Goal: Transaction & Acquisition: Book appointment/travel/reservation

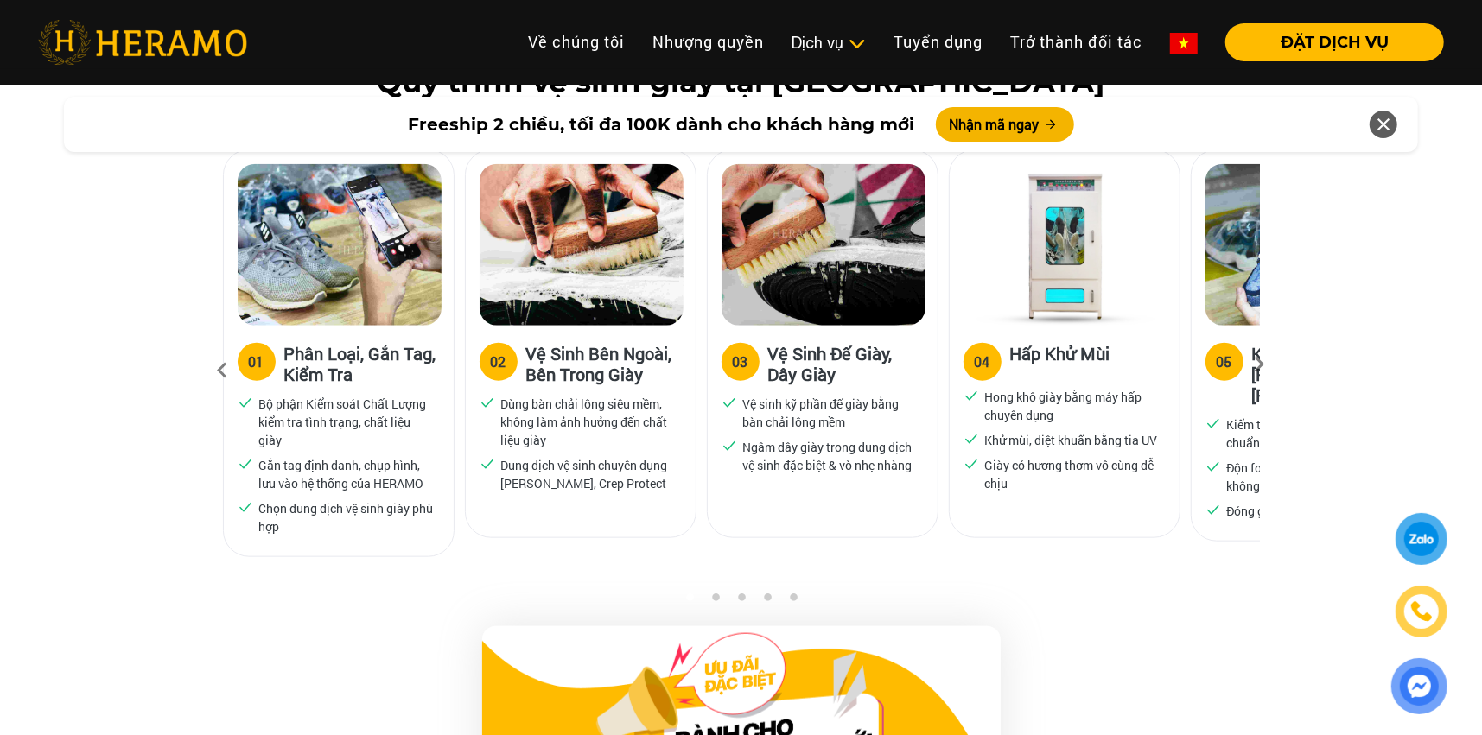
scroll to position [1124, 0]
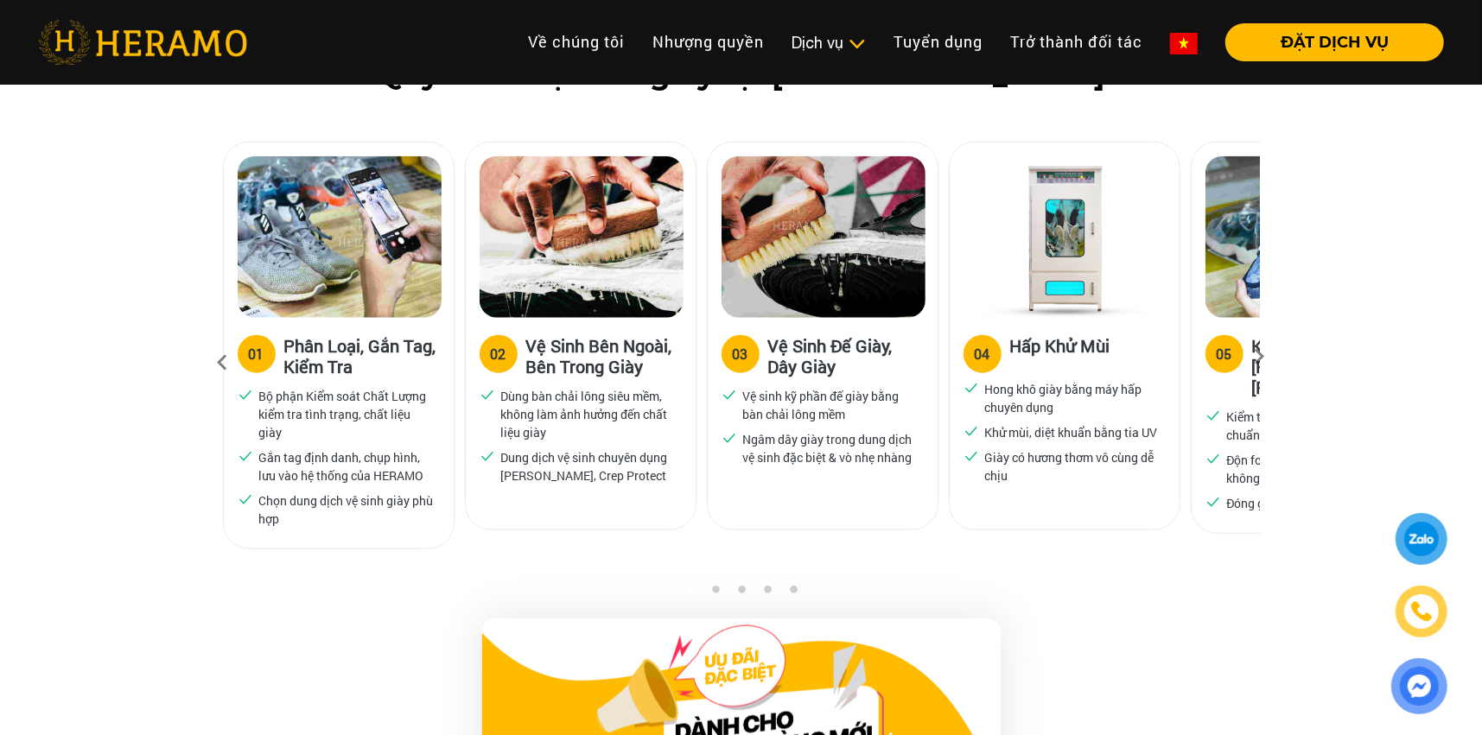
click at [1270, 360] on icon at bounding box center [1260, 362] width 31 height 11
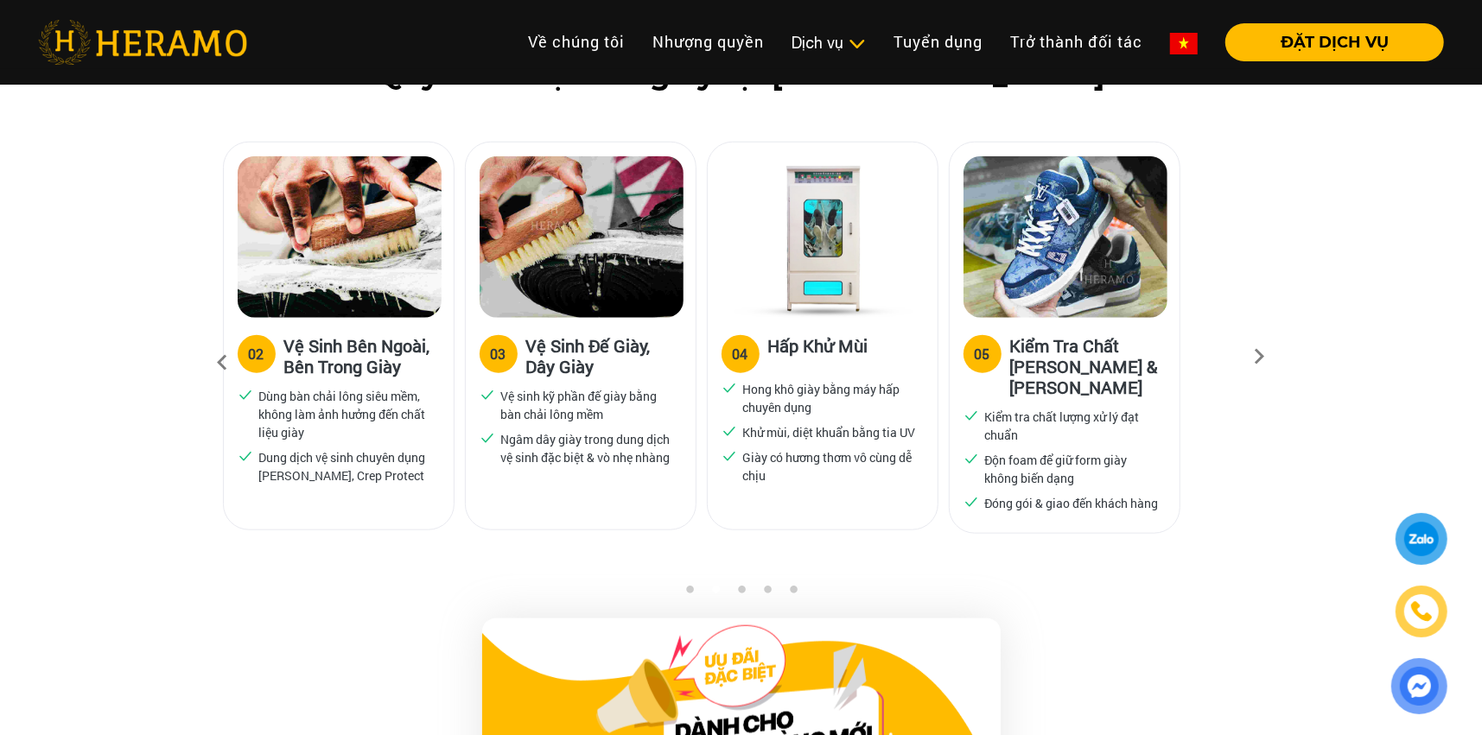
click at [228, 374] on icon at bounding box center [222, 363] width 31 height 47
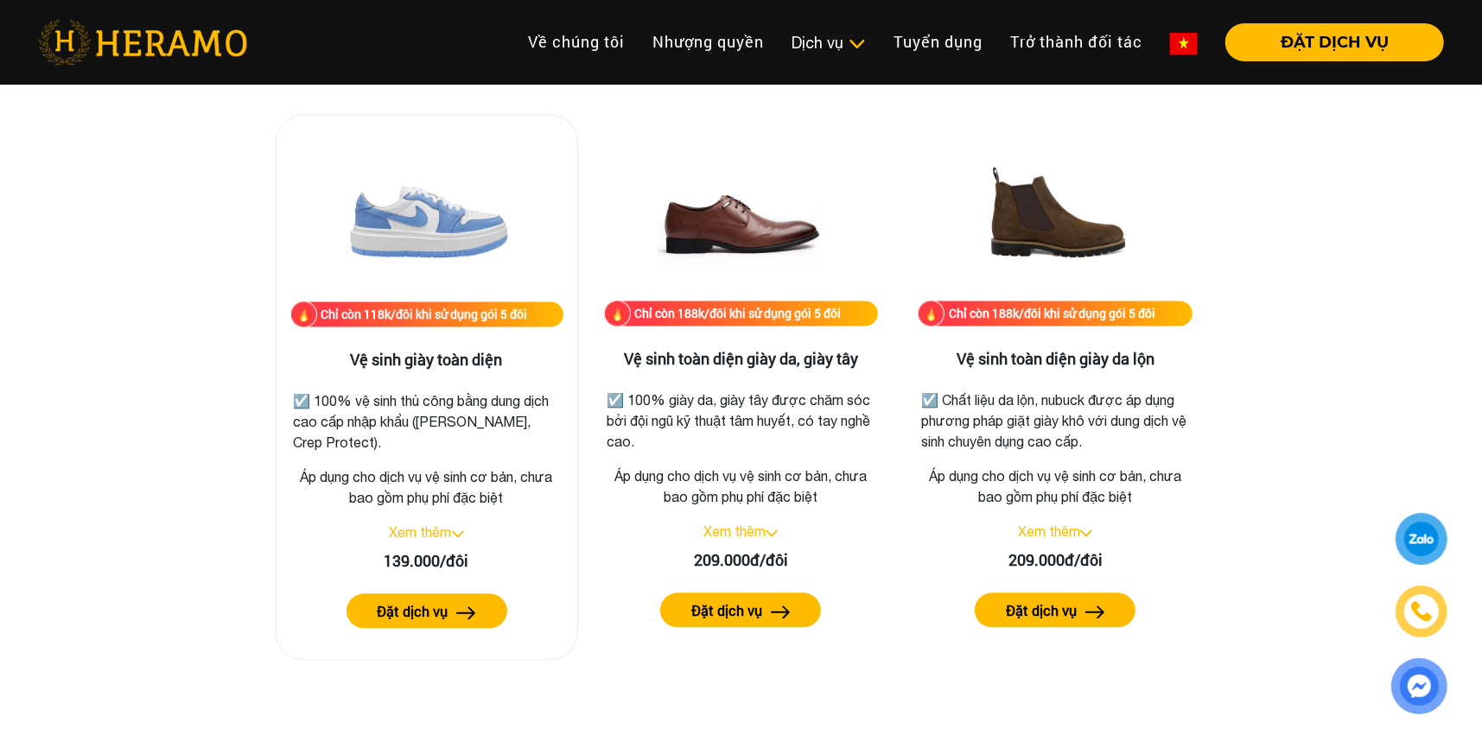
scroll to position [2420, 0]
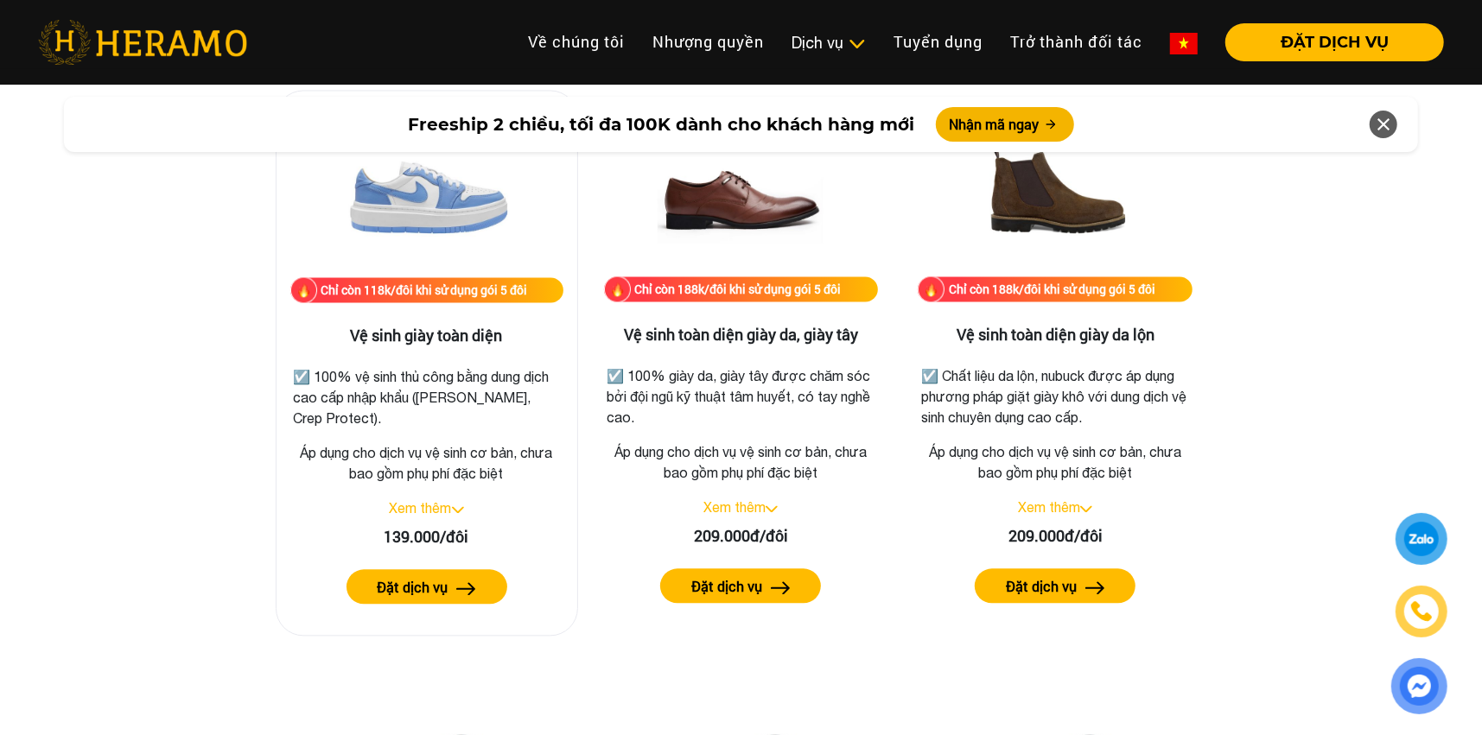
click at [450, 509] on link "Xem thêm" at bounding box center [421, 508] width 62 height 16
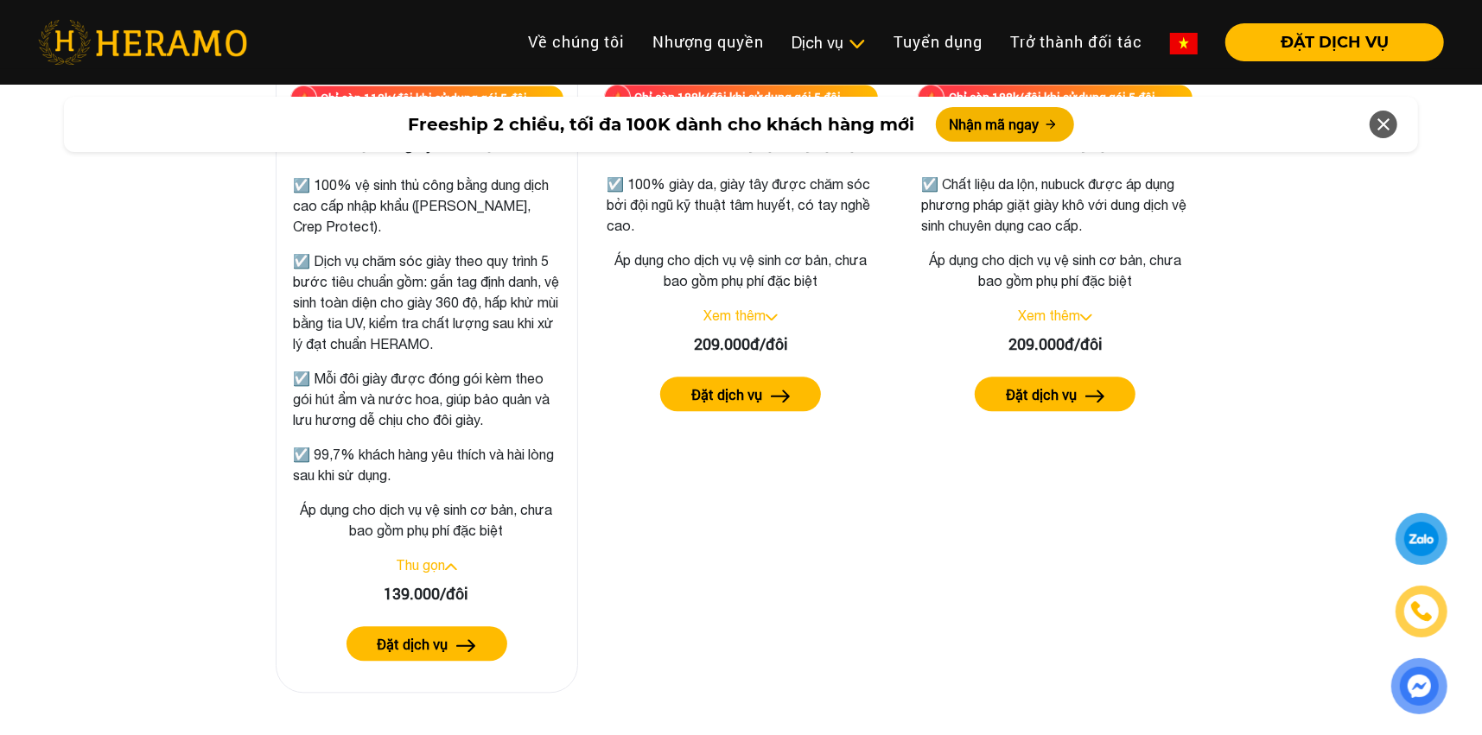
scroll to position [2593, 0]
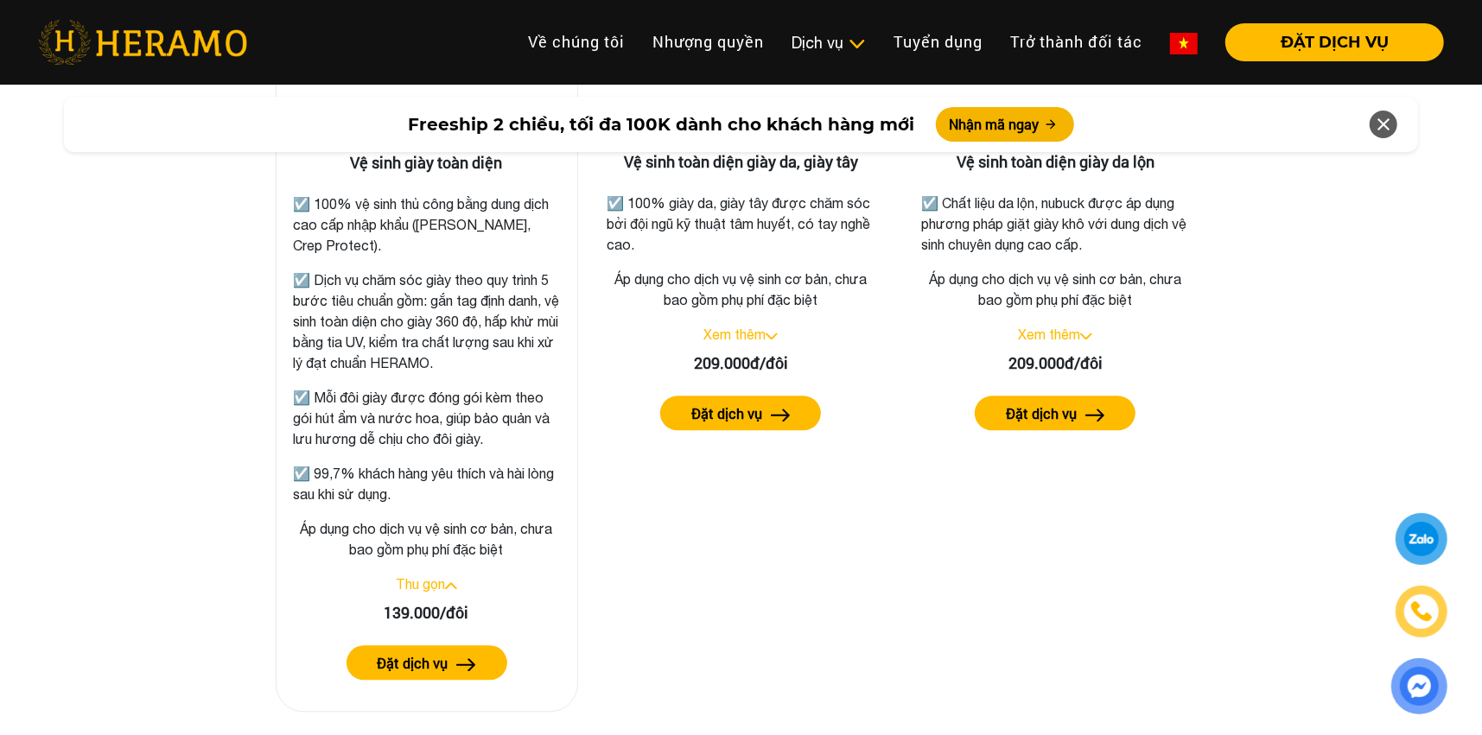
click at [477, 672] on button "Đặt dịch vụ" at bounding box center [427, 663] width 161 height 35
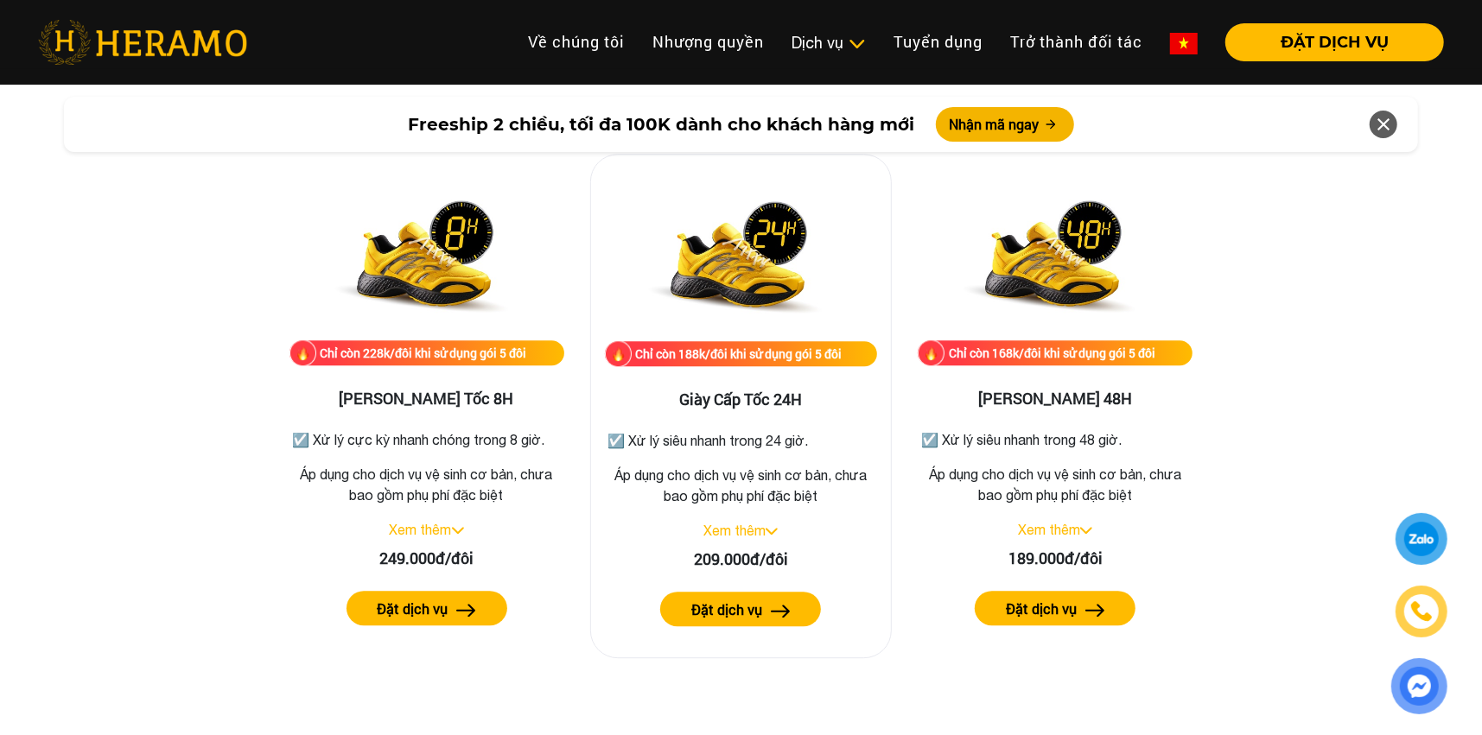
scroll to position [3197, 0]
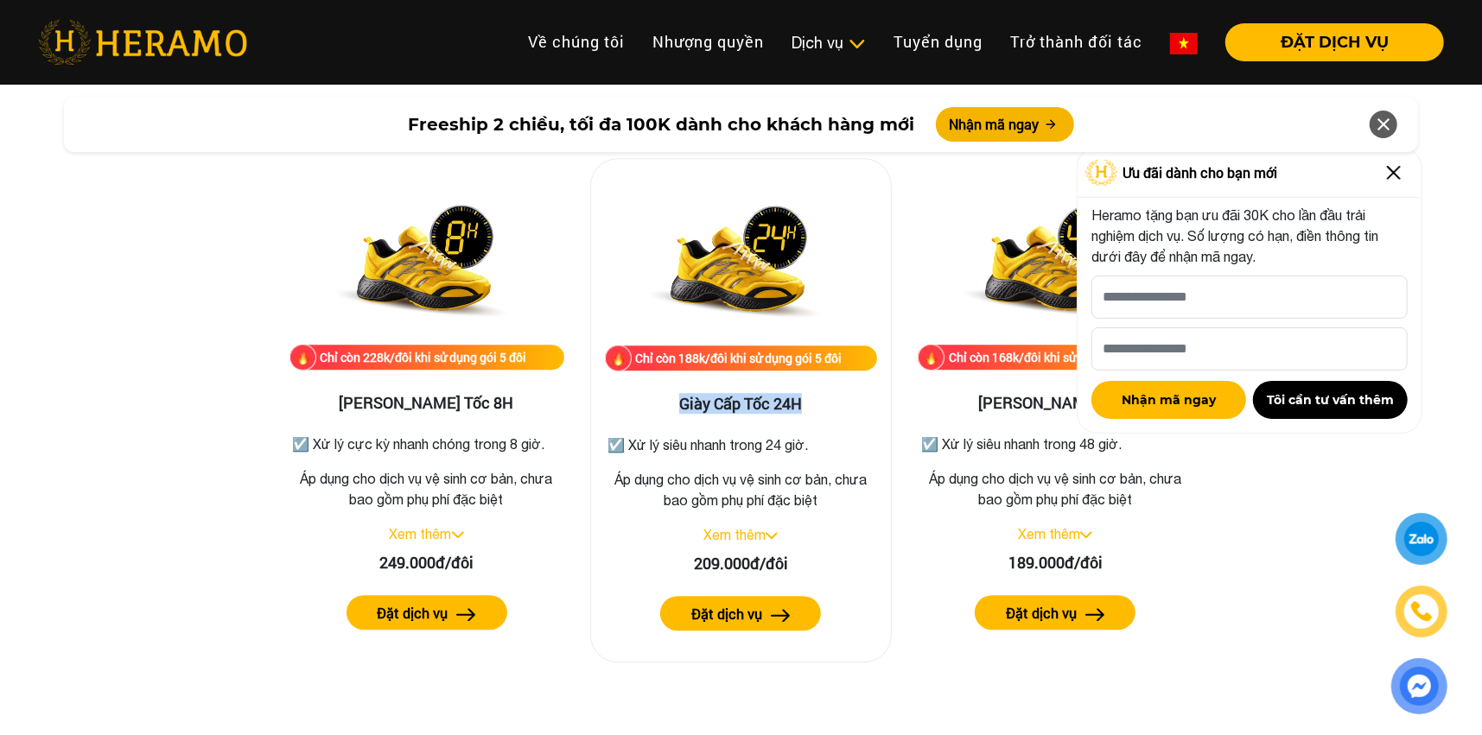
drag, startPoint x: 843, startPoint y: 399, endPoint x: 659, endPoint y: 407, distance: 183.4
click at [659, 407] on h3 "Giày Cấp Tốc 24H" at bounding box center [741, 404] width 273 height 19
click at [708, 404] on h3 "Giày Cấp Tốc 24H" at bounding box center [741, 404] width 273 height 19
click at [900, 403] on div "Chỉ còn 168k/đôi khi sử dụng gói 5 đôi Giày Nhanh 48H ☑️ Xử lý siêu nhanh trong…" at bounding box center [1055, 409] width 328 height 503
drag, startPoint x: 836, startPoint y: 402, endPoint x: 769, endPoint y: 405, distance: 66.6
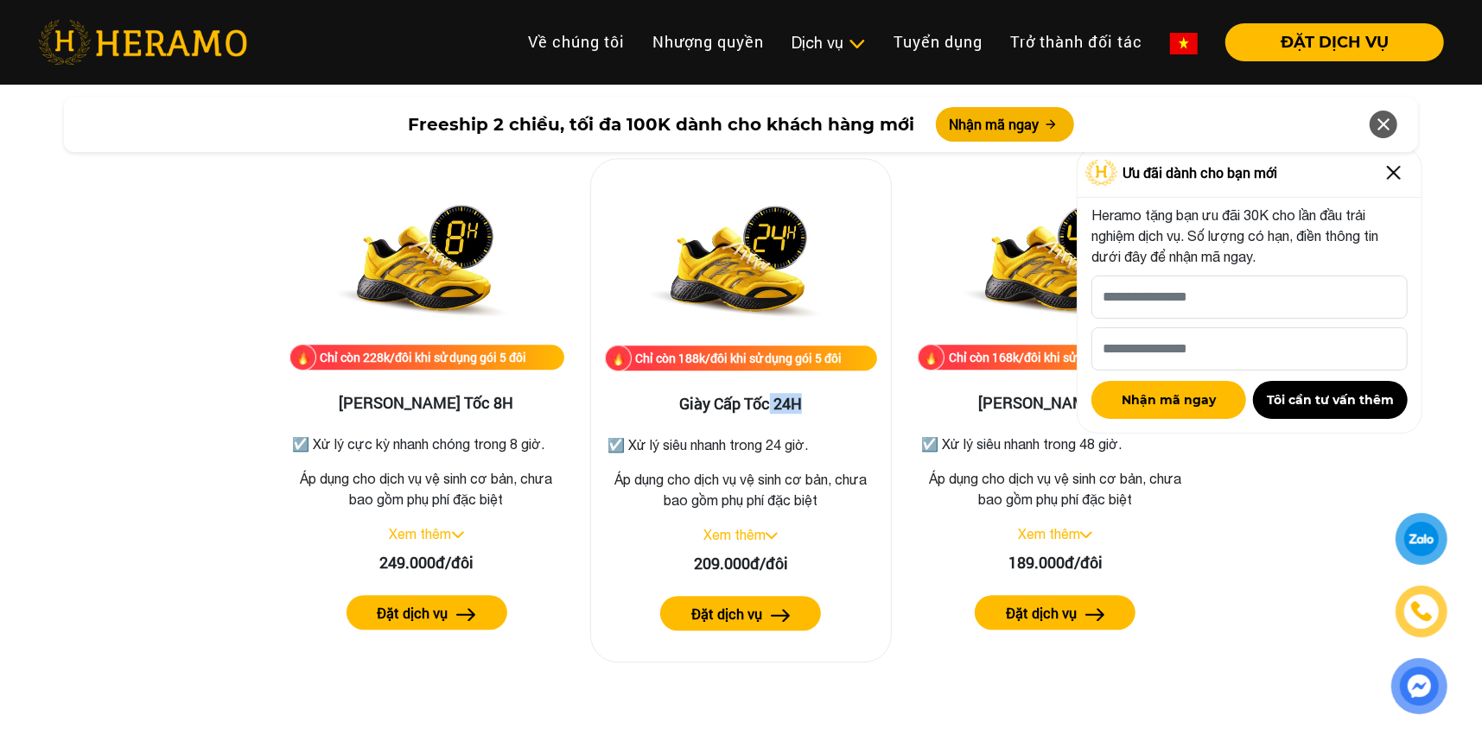
click at [769, 405] on h3 "Giày Cấp Tốc 24H" at bounding box center [741, 404] width 273 height 19
click at [1404, 167] on img at bounding box center [1394, 173] width 28 height 28
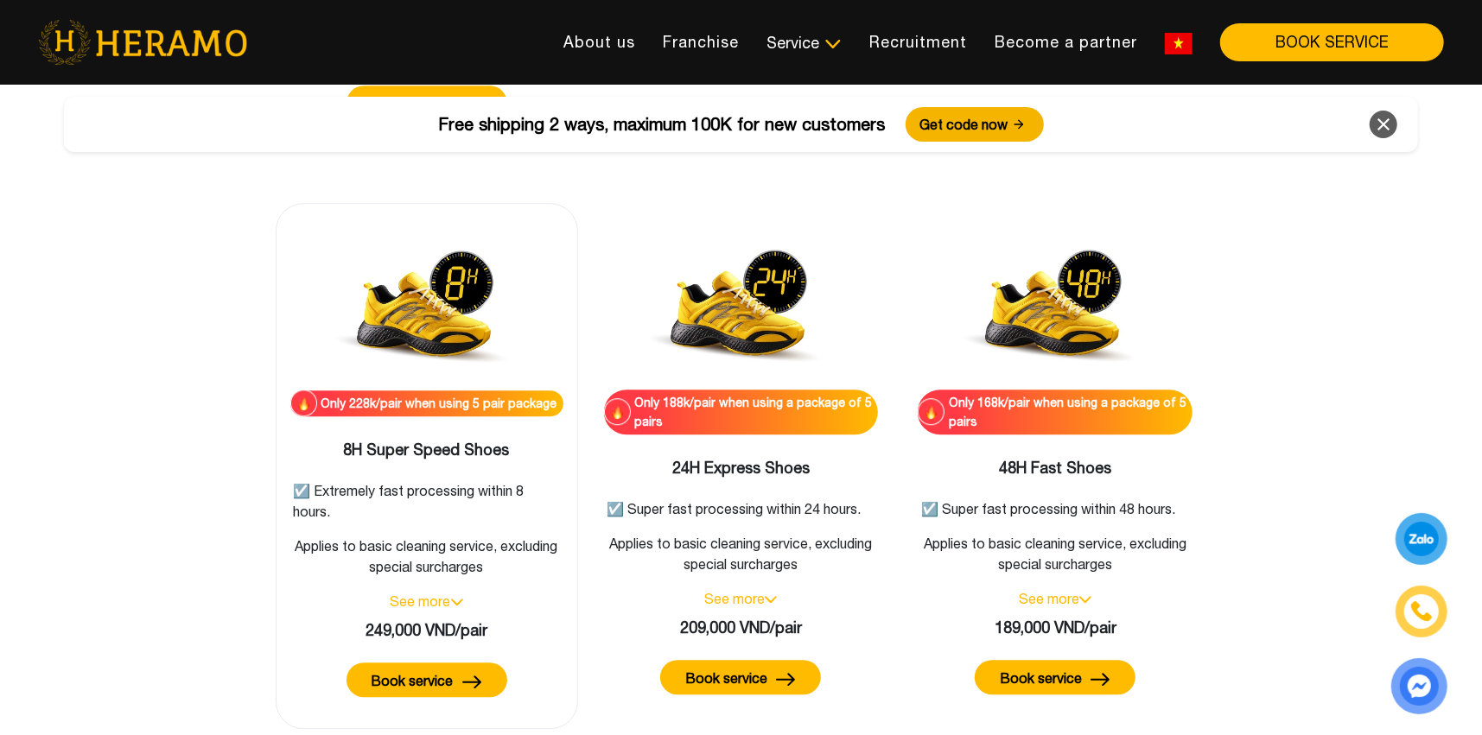
scroll to position [3236, 0]
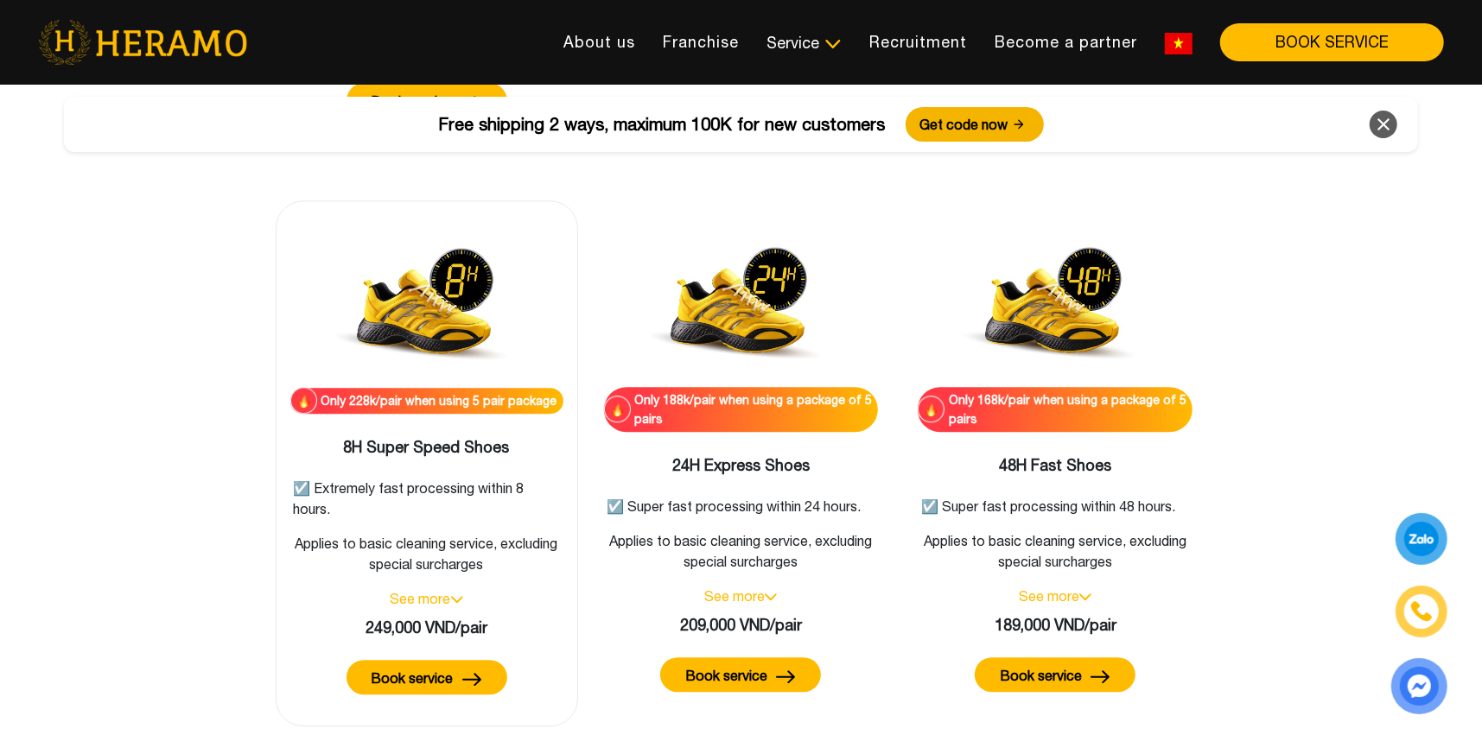
click at [443, 671] on font "Book service" at bounding box center [413, 679] width 82 height 16
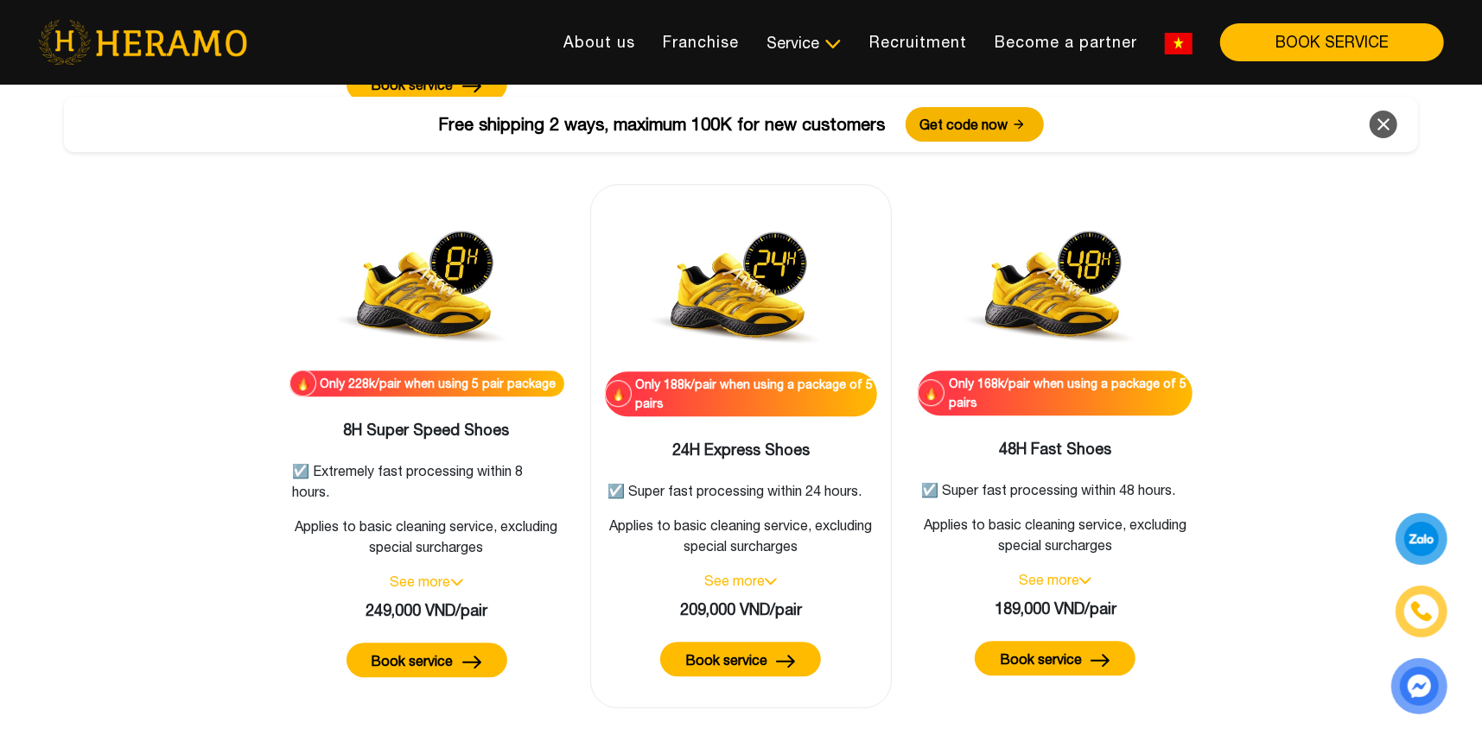
scroll to position [3149, 0]
